Goal: Task Accomplishment & Management: Use online tool/utility

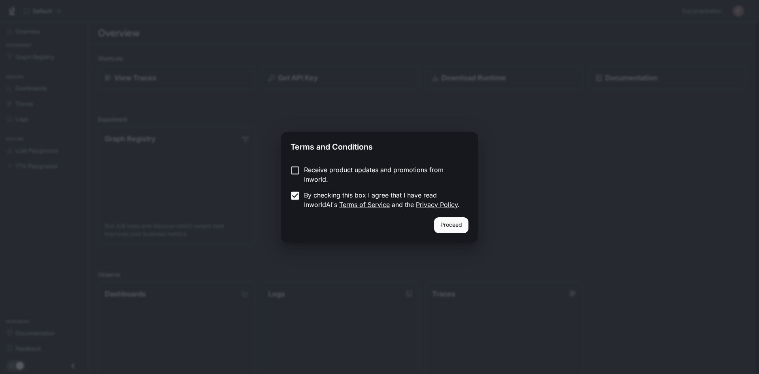
click at [460, 224] on button "Proceed" at bounding box center [451, 225] width 34 height 16
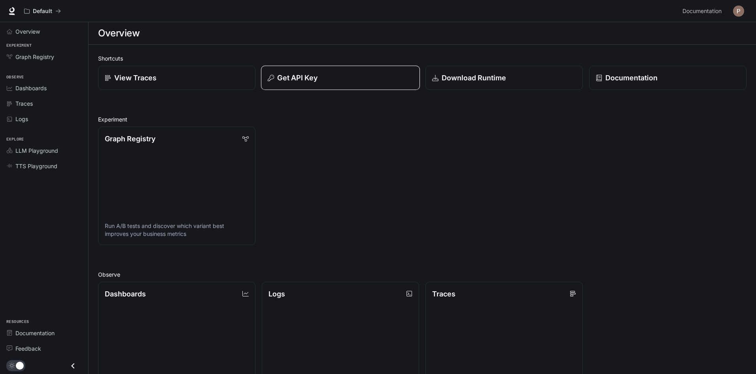
click at [352, 80] on div "Get API Key" at bounding box center [341, 77] width 146 height 11
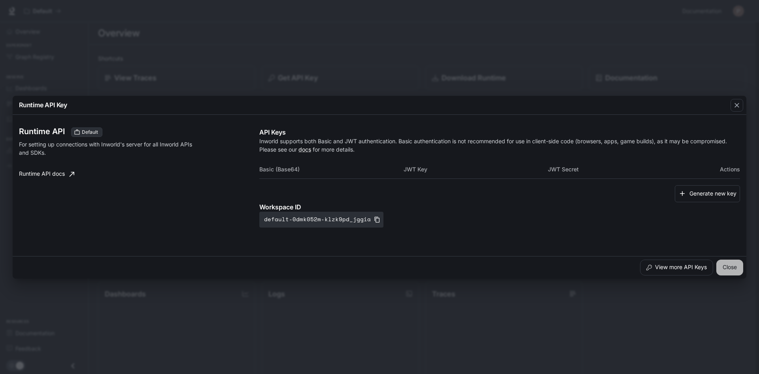
click at [727, 269] on button "Close" at bounding box center [730, 267] width 27 height 16
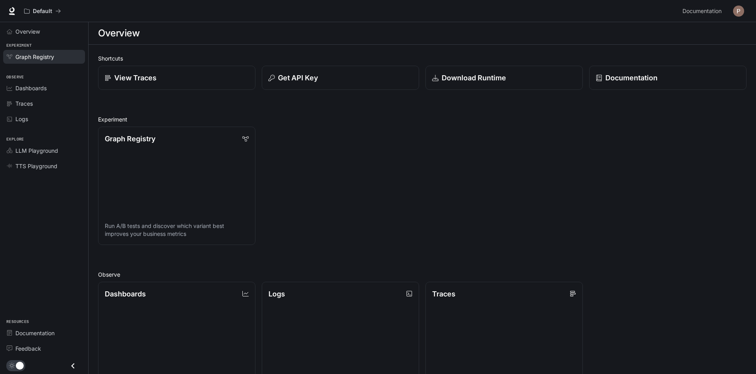
click at [50, 61] on link "Graph Registry" at bounding box center [44, 57] width 82 height 14
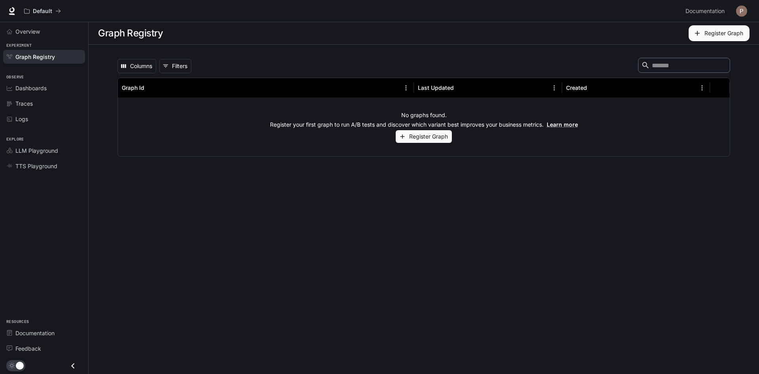
click at [445, 138] on button "Register Graph" at bounding box center [424, 136] width 56 height 13
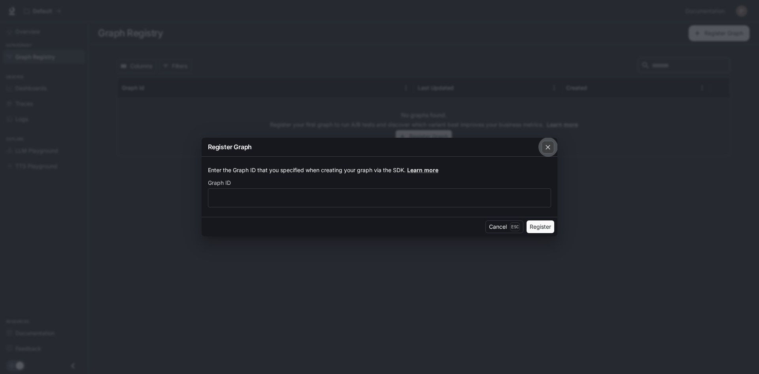
click at [556, 146] on button "button" at bounding box center [548, 147] width 19 height 19
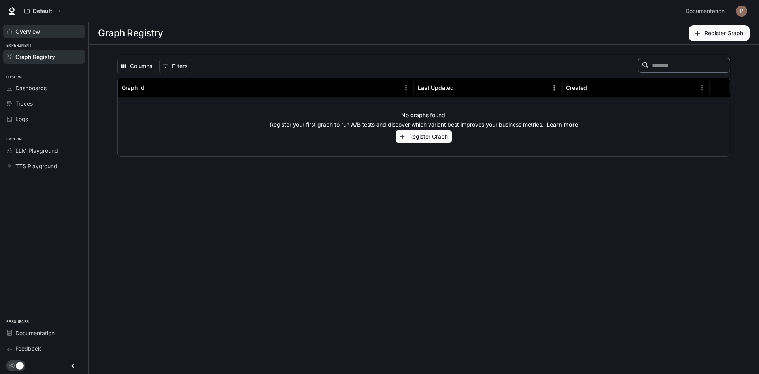
click at [42, 28] on div "Overview" at bounding box center [48, 31] width 66 height 8
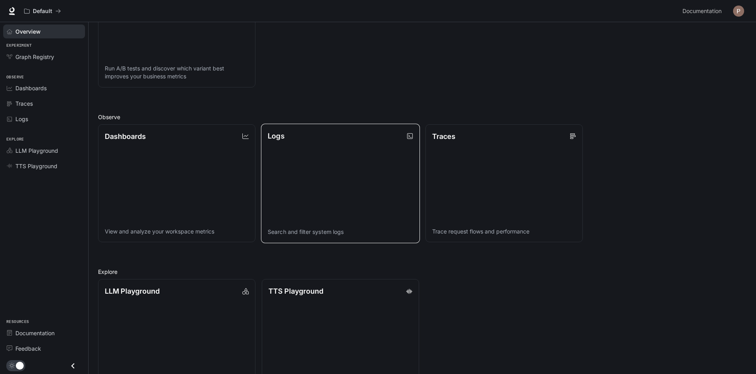
scroll to position [190, 0]
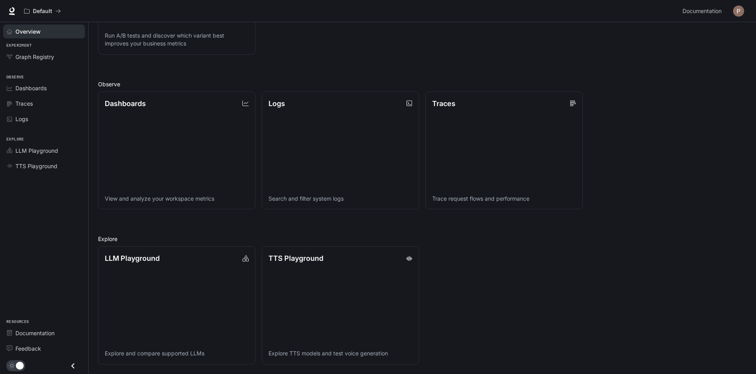
click at [180, 150] on link "Dashboards View and analyze your workspace metrics" at bounding box center [176, 150] width 157 height 118
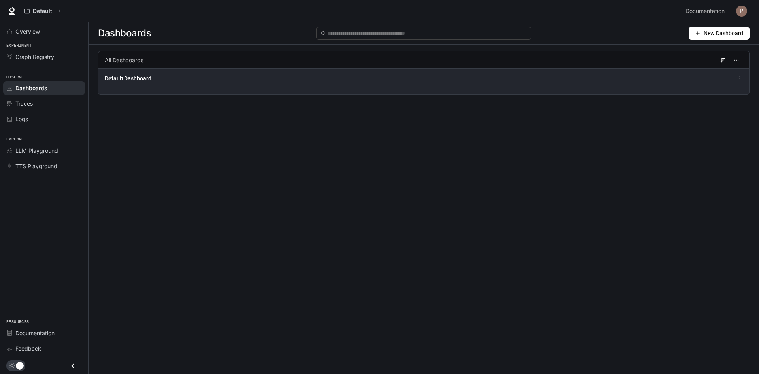
click at [650, 91] on div "Default Dashboard" at bounding box center [423, 81] width 651 height 26
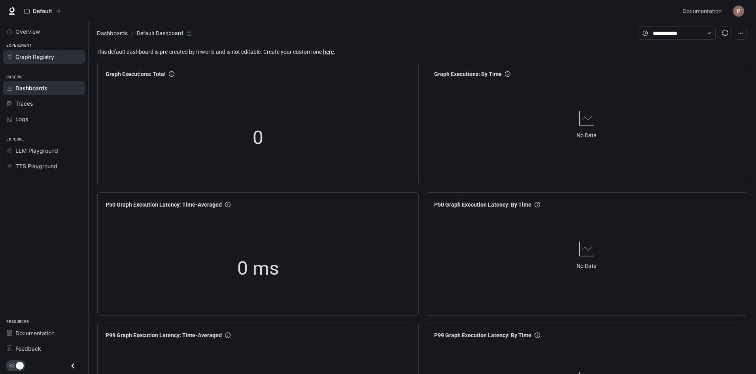
click at [41, 62] on link "Graph Registry" at bounding box center [44, 57] width 82 height 14
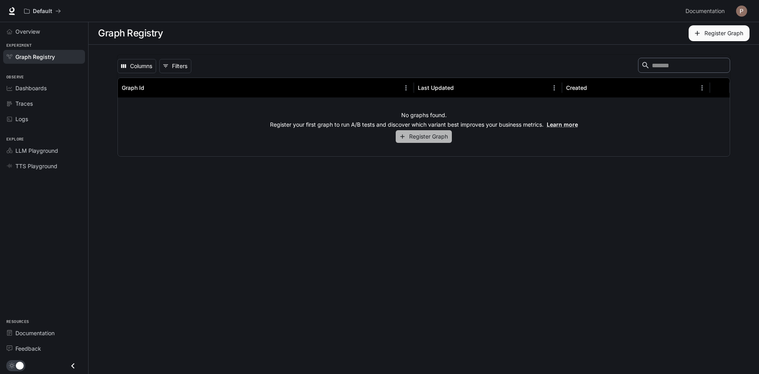
click at [433, 139] on button "Register Graph" at bounding box center [424, 136] width 56 height 13
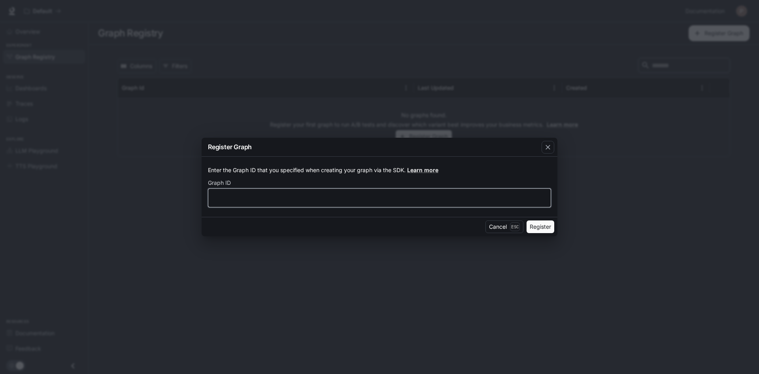
click at [414, 198] on input "text" at bounding box center [379, 198] width 342 height 8
type input "******"
click at [547, 228] on button "Register" at bounding box center [541, 226] width 28 height 13
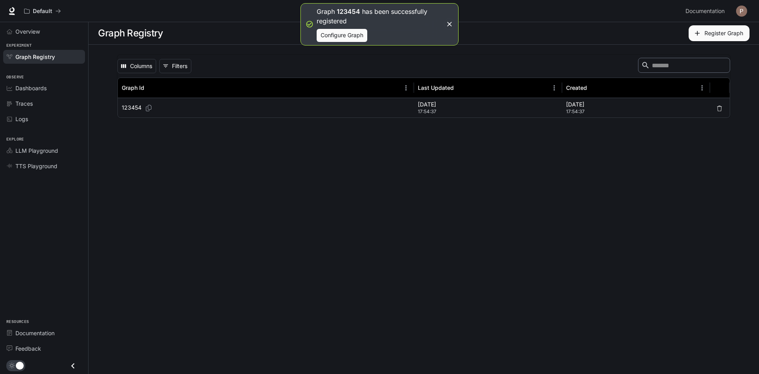
click at [350, 34] on button "Configure Graph" at bounding box center [342, 35] width 51 height 13
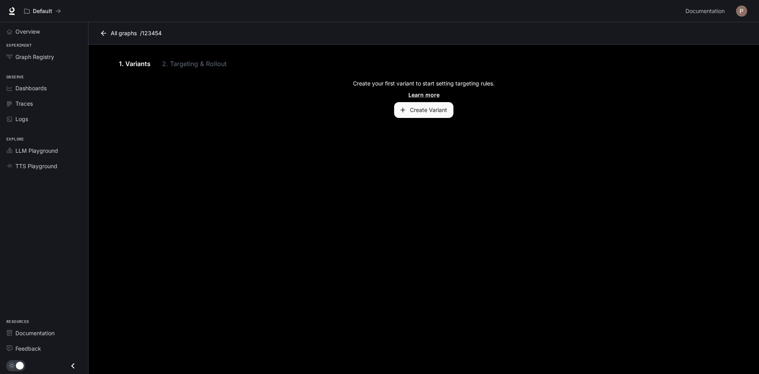
click at [439, 115] on button "Create Variant" at bounding box center [423, 110] width 59 height 16
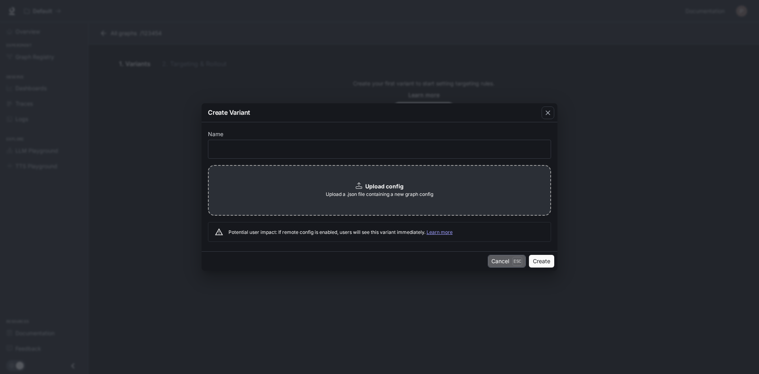
click at [511, 262] on button "Cancel Esc" at bounding box center [507, 261] width 38 height 13
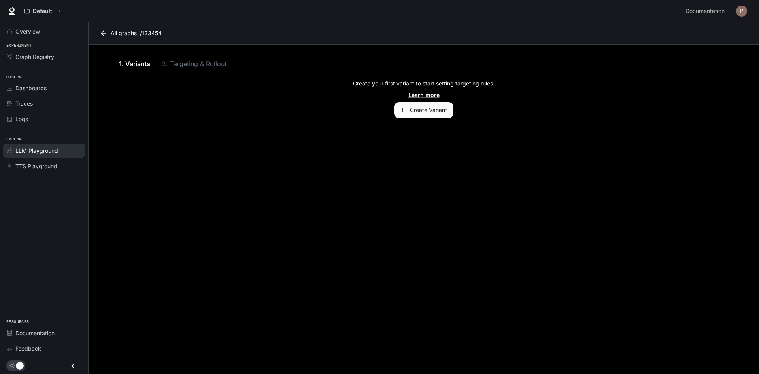
click at [48, 150] on span "LLM Playground" at bounding box center [36, 150] width 43 height 8
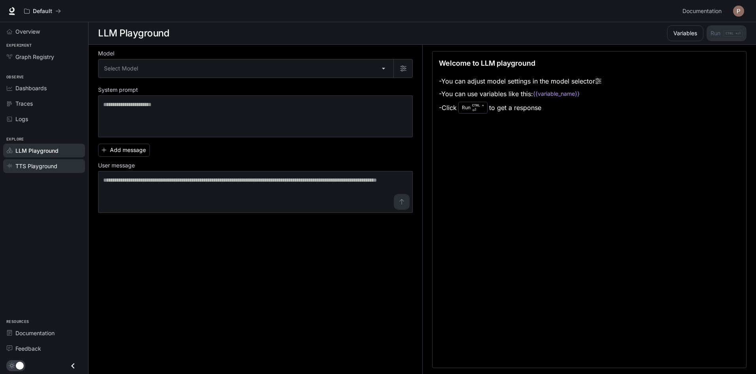
click at [51, 167] on span "TTS Playground" at bounding box center [36, 166] width 42 height 8
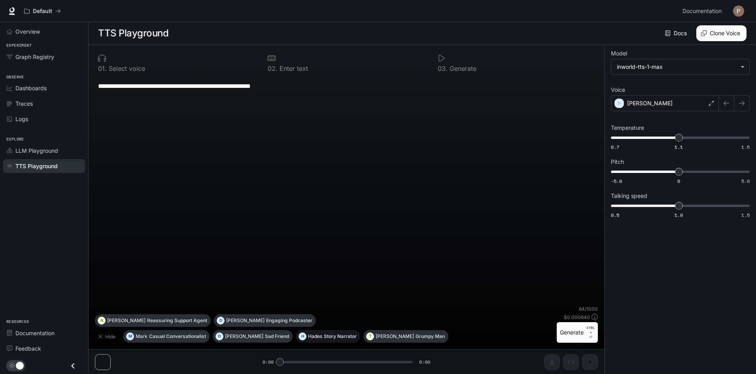
click at [324, 334] on p "Story Narrator" at bounding box center [340, 336] width 33 height 5
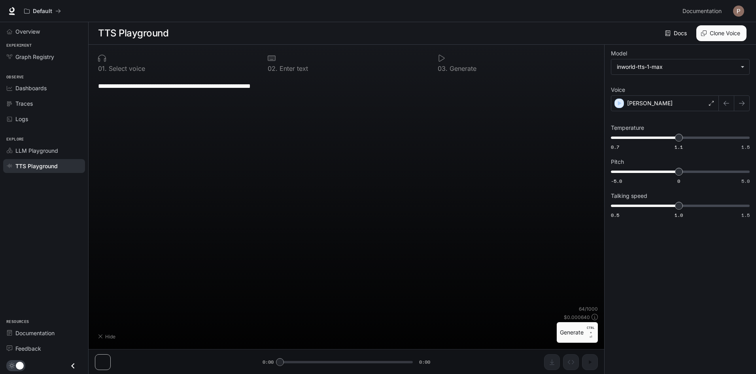
type textarea "**********"
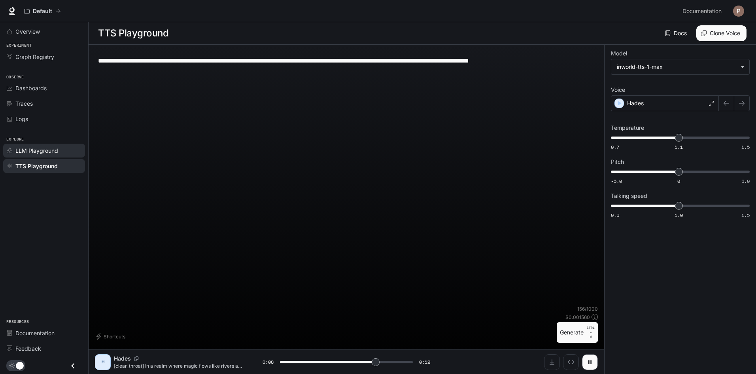
type input "***"
click at [58, 150] on div "LLM Playground" at bounding box center [48, 150] width 66 height 8
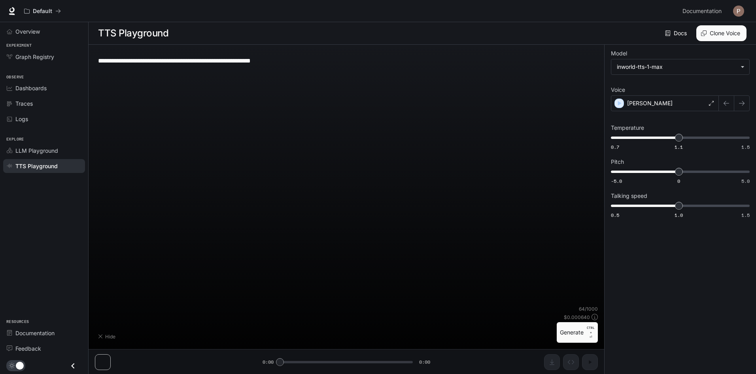
type textarea "**********"
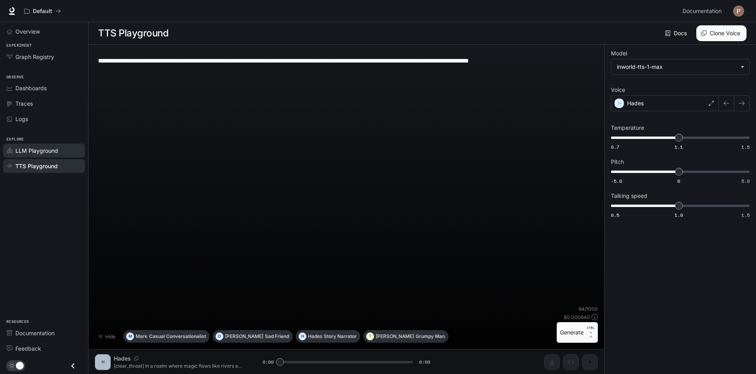
drag, startPoint x: 60, startPoint y: 150, endPoint x: 65, endPoint y: 144, distance: 8.4
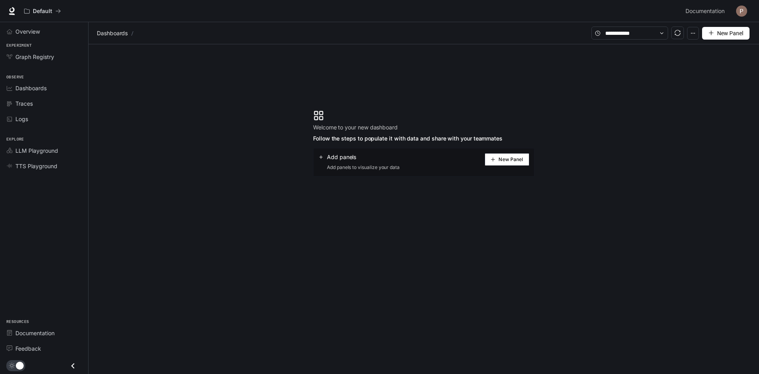
drag, startPoint x: 194, startPoint y: 89, endPoint x: 219, endPoint y: 86, distance: 25.1
